Goal: Find specific page/section: Find specific page/section

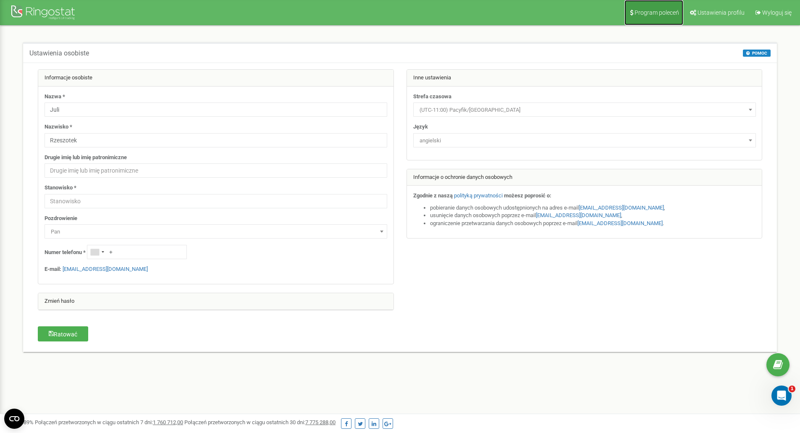
click at [645, 4] on link "Program poleceń" at bounding box center [654, 12] width 59 height 25
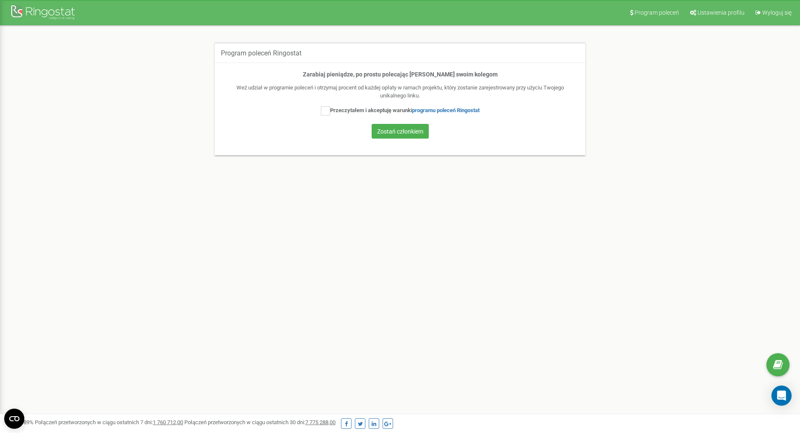
click at [725, 14] on font "Ustawienia profilu" at bounding box center [721, 12] width 47 height 7
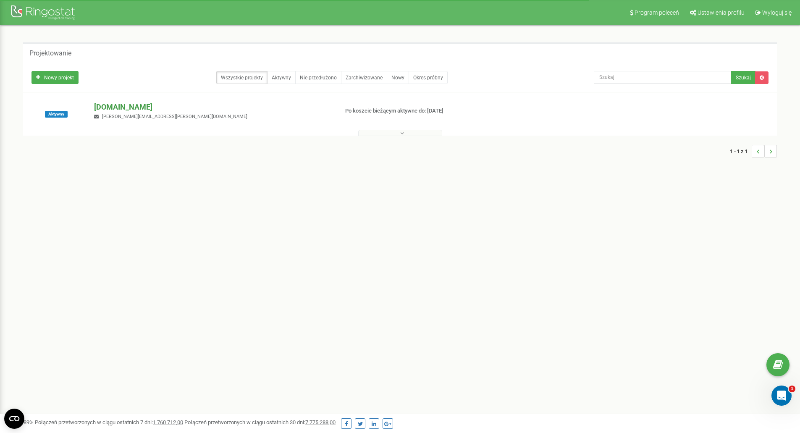
click at [104, 108] on font "drteraz.pl" at bounding box center [123, 107] width 58 height 9
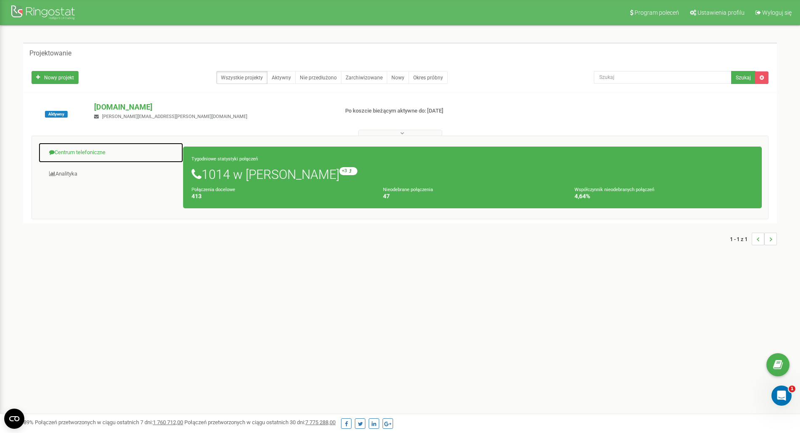
click at [103, 150] on font "Centrum telefoniczne" at bounding box center [80, 152] width 51 height 6
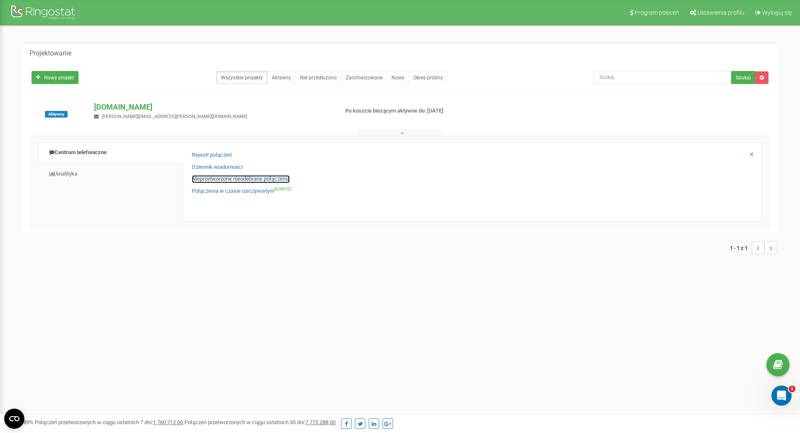
click at [238, 182] on font "Nieprzetworzone nieodebrane połączenia" at bounding box center [241, 179] width 98 height 6
